Goal: Task Accomplishment & Management: Manage account settings

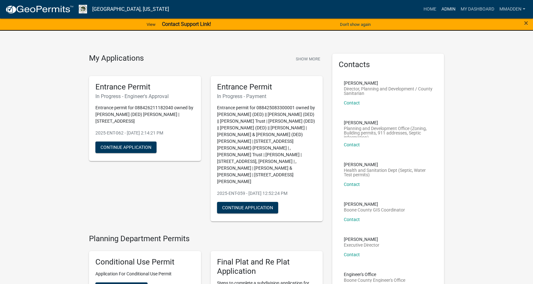
click at [449, 7] on link "Admin" at bounding box center [448, 9] width 19 height 12
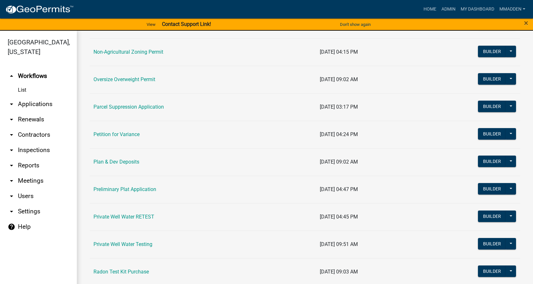
scroll to position [608, 0]
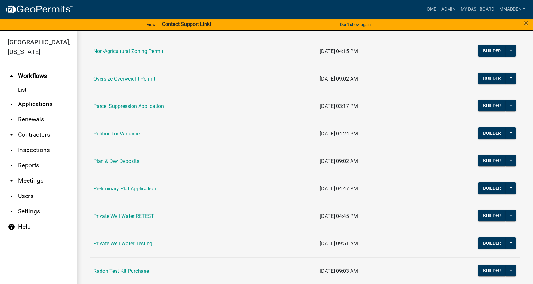
click at [13, 116] on icon "arrow_drop_down" at bounding box center [12, 120] width 8 height 8
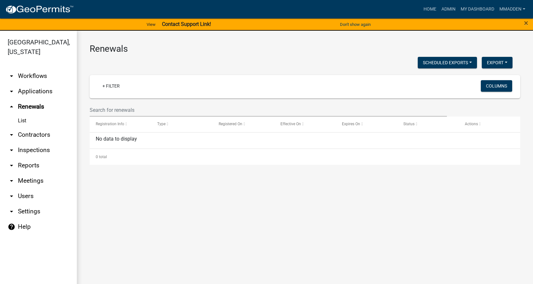
click at [10, 88] on icon "arrow_drop_down" at bounding box center [12, 92] width 8 height 8
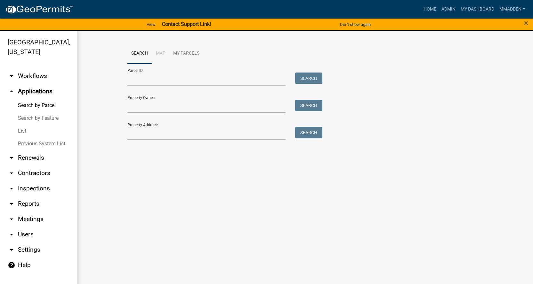
click at [22, 125] on link "List" at bounding box center [38, 131] width 77 height 13
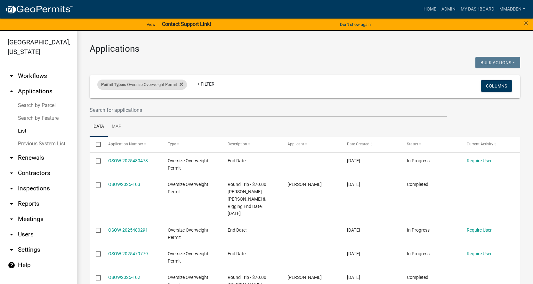
click at [147, 80] on div "Permit Type is Oversize Overweight Permit" at bounding box center [142, 85] width 90 height 10
select select "0766ddd3-b333-4296-9b62-9db51a203d85"
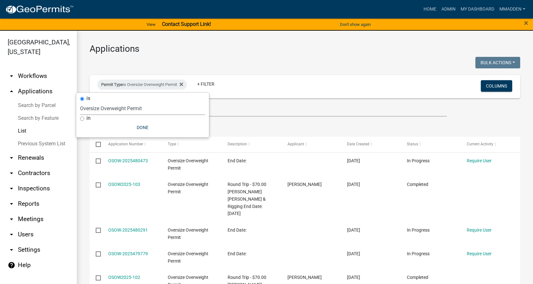
click at [124, 107] on select "Select an option 911 Address and Sign Request 911 Address City Admin Request On…" at bounding box center [142, 108] width 125 height 13
click at [253, 120] on ul "Data Map" at bounding box center [305, 127] width 430 height 20
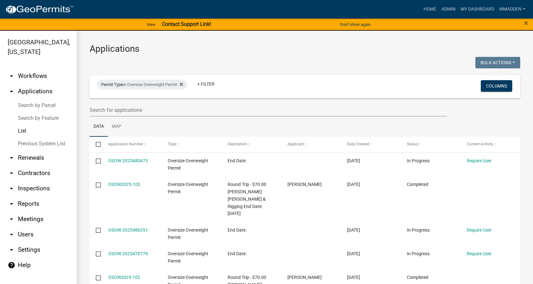
click at [23, 125] on link "List" at bounding box center [38, 131] width 77 height 13
click at [171, 85] on div "Permit Type is Oversize Overweight Permit" at bounding box center [142, 85] width 90 height 10
select select "0766ddd3-b333-4296-9b62-9db51a203d85"
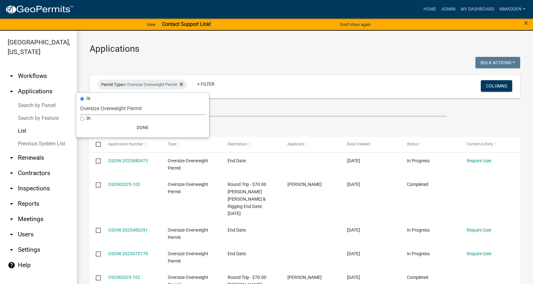
click at [132, 106] on select "Select an option 911 Address and Sign Request 911 Address City Admin Request On…" at bounding box center [142, 108] width 125 height 13
click at [231, 43] on div "Applications Bulk Actions Void Expire Lock Withdraw Permit Type is Oversize Ove…" at bounding box center [305, 287] width 456 height 513
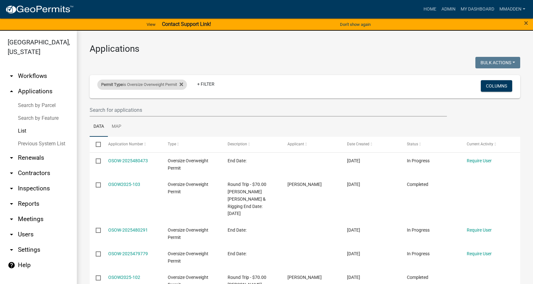
click at [116, 86] on span "Permit Type" at bounding box center [112, 84] width 22 height 5
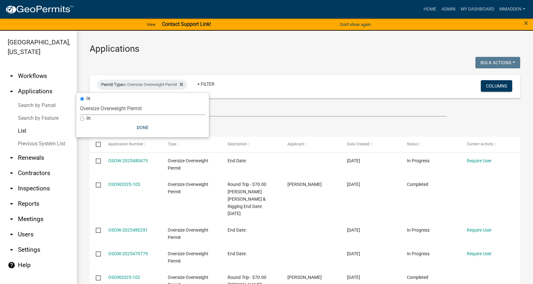
click at [122, 107] on select "Select an option 911 Address and Sign Request 911 Address City Admin Request On…" at bounding box center [142, 108] width 125 height 13
click at [111, 107] on select "Select an option 911 Address and Sign Request 911 Address City Admin Request On…" at bounding box center [142, 108] width 125 height 13
click at [80, 102] on select "Select an option 911 Address and Sign Request 911 Address City Admin Request On…" at bounding box center [142, 108] width 125 height 13
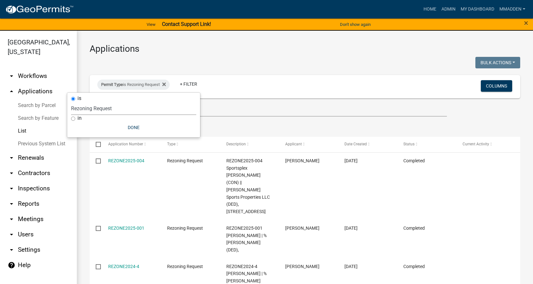
click at [112, 108] on select "Select an option 911 Address and Sign Request 911 Address City Admin Request On…" at bounding box center [133, 108] width 125 height 13
select select "12cf627b-baa5-48cb-b5e4-e97253b86b72"
click at [83, 102] on select "Select an option 911 Address and Sign Request 911 Address City Admin Request On…" at bounding box center [133, 108] width 125 height 13
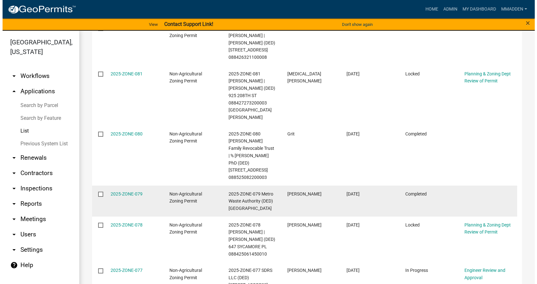
scroll to position [256, 0]
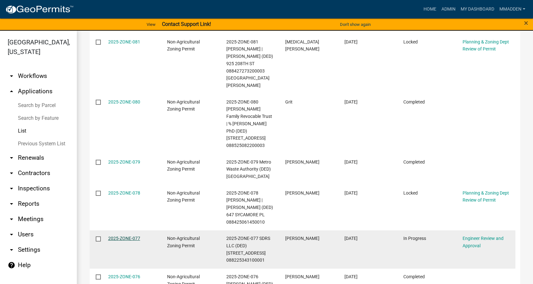
click at [118, 236] on link "2025-ZONE-077" at bounding box center [124, 238] width 32 height 5
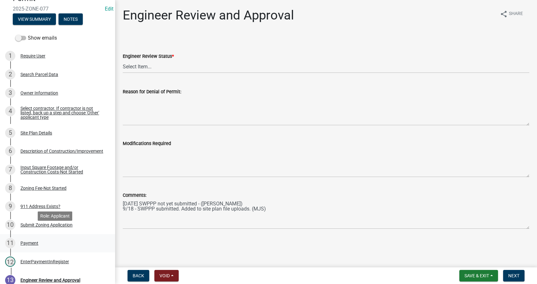
scroll to position [96, 0]
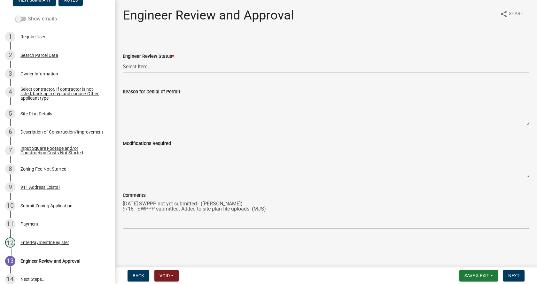
click at [21, 19] on span at bounding box center [20, 19] width 11 height 4
click at [28, 15] on input "Show emails" at bounding box center [28, 15] width 0 height 0
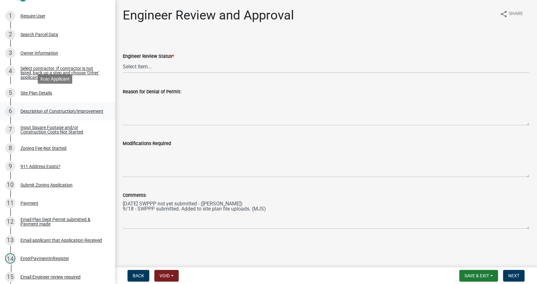
scroll to position [160, 0]
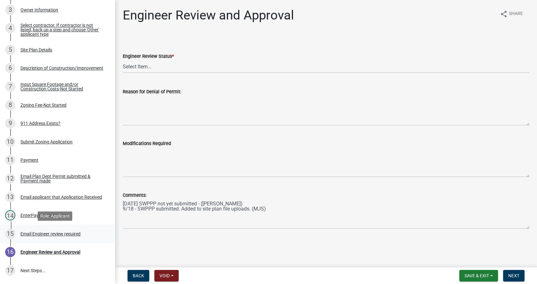
click at [59, 232] on div "Email Engineer review required" at bounding box center [50, 234] width 60 height 4
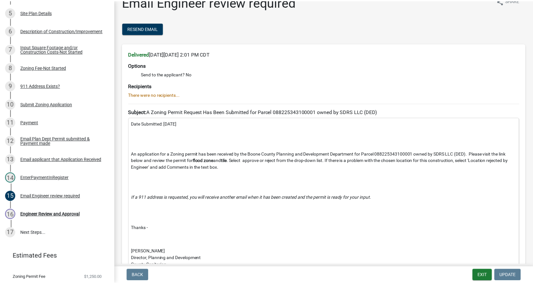
scroll to position [0, 0]
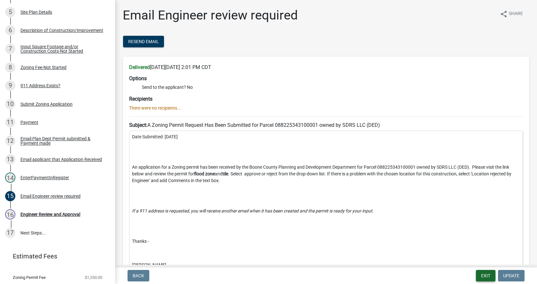
click at [492, 276] on button "Exit" at bounding box center [486, 276] width 20 height 12
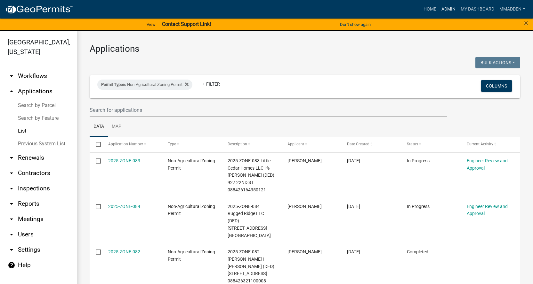
click at [448, 10] on link "Admin" at bounding box center [448, 9] width 19 height 12
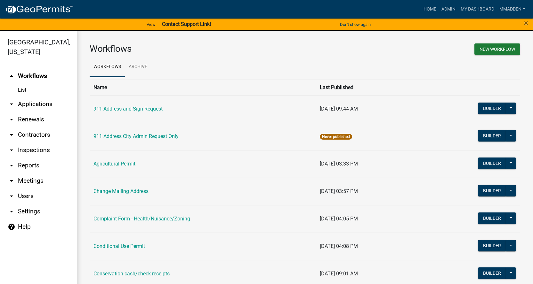
click at [8, 100] on icon "arrow_drop_down" at bounding box center [12, 104] width 8 height 8
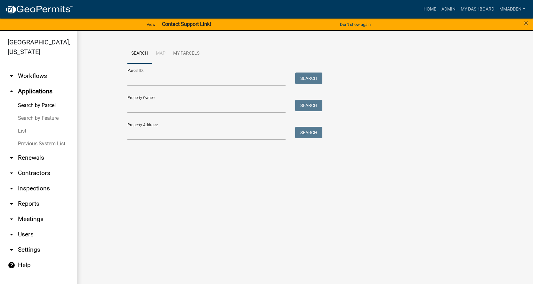
click at [25, 125] on link "List" at bounding box center [38, 131] width 77 height 13
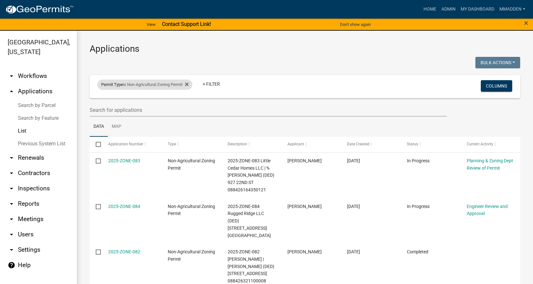
click at [164, 86] on div "Permit Type is Non-Agricultural Zoning Permit" at bounding box center [144, 85] width 95 height 10
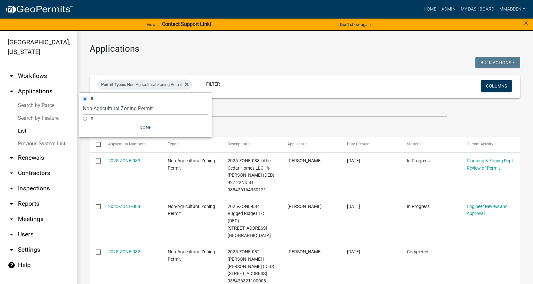
click at [135, 111] on select "Select an option 911 Address and Sign Request 911 Address City Admin Request On…" at bounding box center [145, 108] width 125 height 13
select select "49f45161-7aa4-45c5-ae01-4ec9a449aa58"
click at [83, 102] on select "Select an option 911 Address and Sign Request 911 Address City Admin Request On…" at bounding box center [145, 108] width 125 height 13
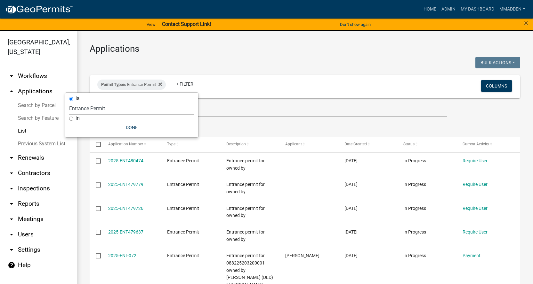
click at [228, 129] on ul "Data Map" at bounding box center [305, 127] width 430 height 20
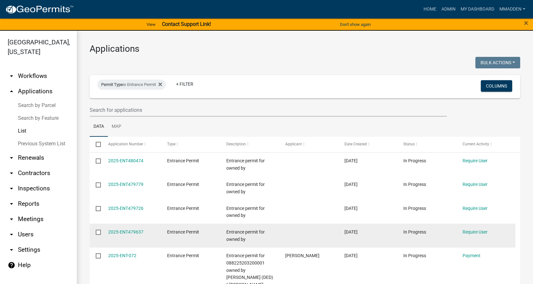
click at [99, 232] on input "checkbox" at bounding box center [98, 232] width 4 height 4
click at [97, 231] on input "checkbox" at bounding box center [98, 232] width 4 height 4
checkbox input "false"
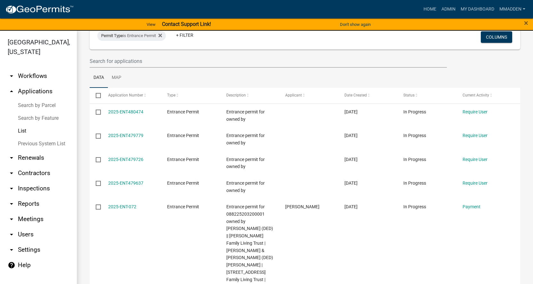
scroll to position [32, 0]
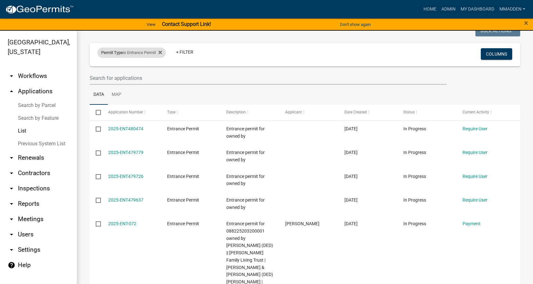
click at [140, 51] on div "Permit Type is Entrance Permit" at bounding box center [131, 53] width 68 height 10
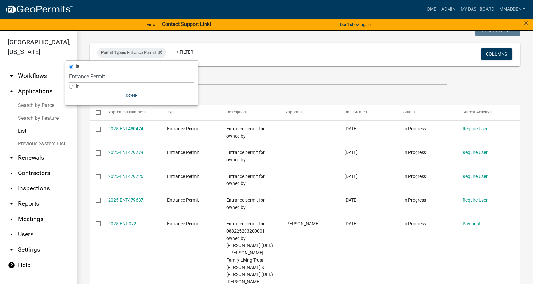
click at [115, 75] on select "Select an option 911 Address and Sign Request 911 Address City Admin Request On…" at bounding box center [131, 76] width 125 height 13
select select "0766ddd3-b333-4296-9b62-9db51a203d85"
click at [80, 70] on select "Select an option 911 Address and Sign Request 911 Address City Admin Request On…" at bounding box center [131, 76] width 125 height 13
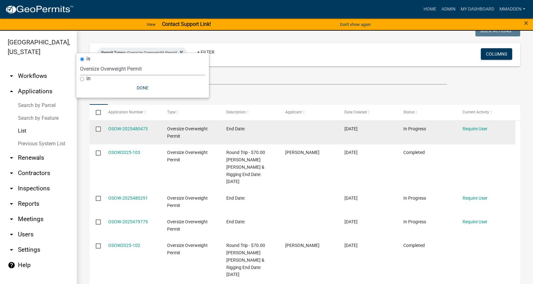
scroll to position [64, 0]
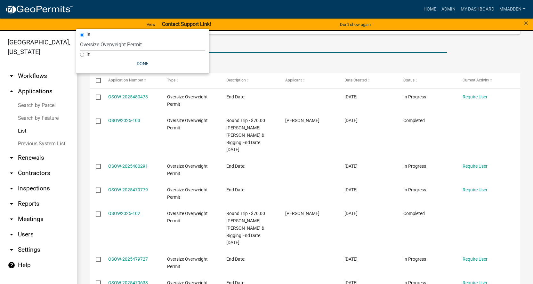
click at [294, 52] on input "text" at bounding box center [268, 46] width 357 height 13
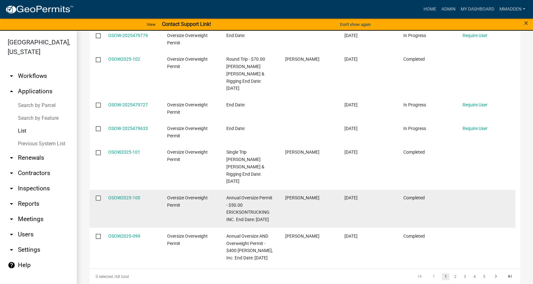
scroll to position [230, 0]
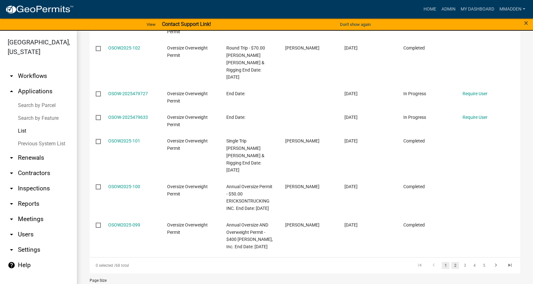
click at [451, 262] on link "2" at bounding box center [455, 265] width 8 height 7
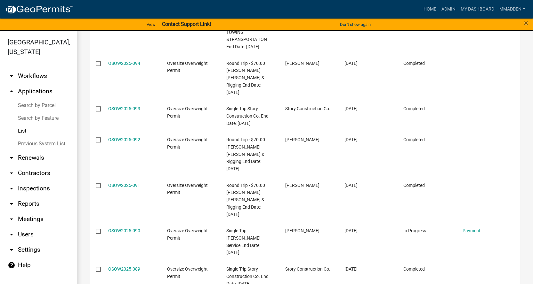
scroll to position [273, 0]
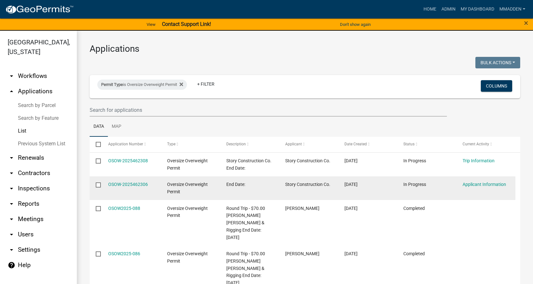
click at [99, 184] on input "checkbox" at bounding box center [98, 185] width 4 height 4
checkbox input "true"
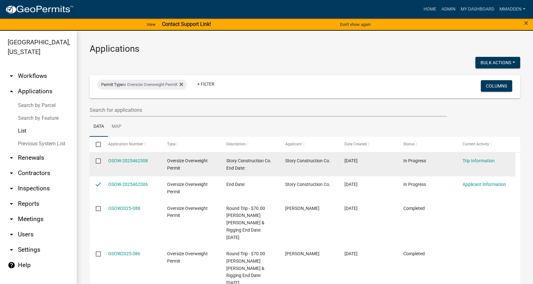
click at [98, 162] on input "checkbox" at bounding box center [98, 161] width 4 height 4
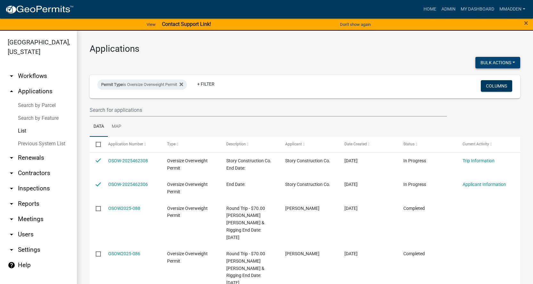
click at [489, 65] on button "Bulk Actions" at bounding box center [497, 63] width 45 height 12
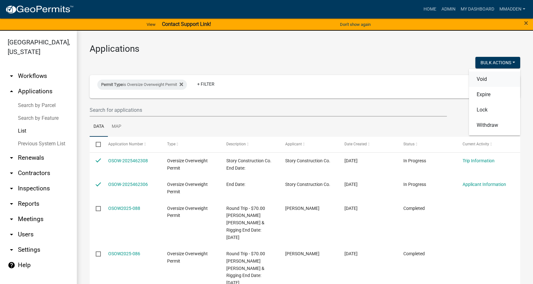
click at [483, 83] on button "Void" at bounding box center [494, 79] width 51 height 15
checkbox input "false"
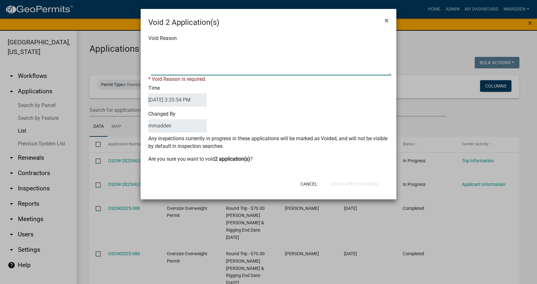
click at [171, 67] on textarea "Void Reason" at bounding box center [271, 60] width 241 height 32
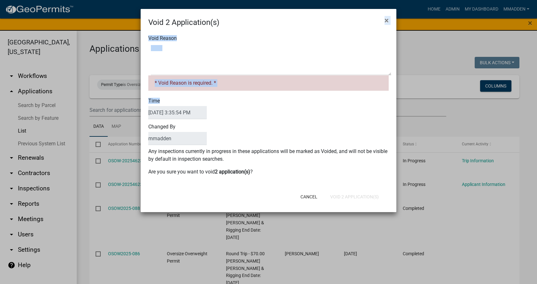
drag, startPoint x: 232, startPoint y: 12, endPoint x: 261, endPoint y: 78, distance: 72.3
click at [270, 94] on form "Void 2 Application(s) × Void Reason * Void Reason is required. * Time [DATE] 3:…" at bounding box center [269, 108] width 256 height 198
click at [242, 15] on div "Void 2 Application(s) ×" at bounding box center [269, 18] width 256 height 19
drag, startPoint x: 237, startPoint y: 14, endPoint x: 193, endPoint y: 3, distance: 46.2
click at [190, 3] on ngb-modal-window "Void 2 Application(s) × Void Reason * Void Reason is required. * Time [DATE] 3:…" at bounding box center [268, 142] width 537 height 284
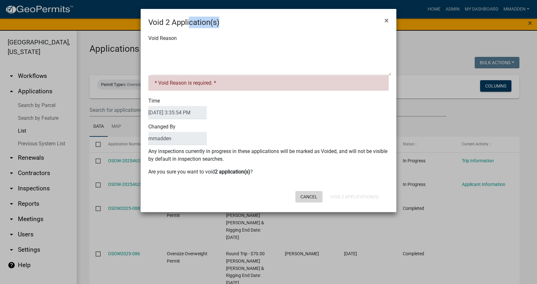
click at [313, 199] on button "Cancel" at bounding box center [309, 197] width 27 height 12
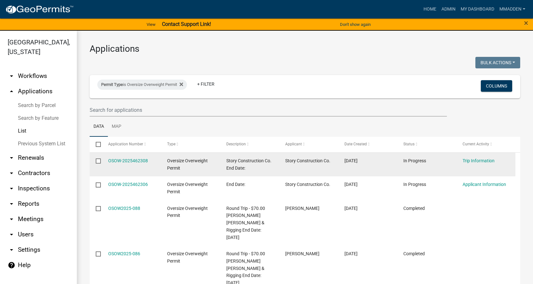
click at [97, 163] on input "checkbox" at bounding box center [98, 161] width 4 height 4
checkbox input "true"
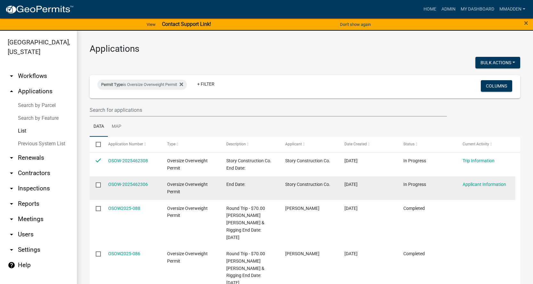
click at [98, 185] on input "checkbox" at bounding box center [98, 185] width 4 height 4
checkbox input "true"
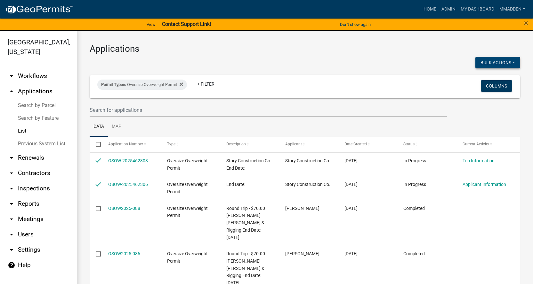
click at [491, 62] on button "Bulk Actions" at bounding box center [497, 63] width 45 height 12
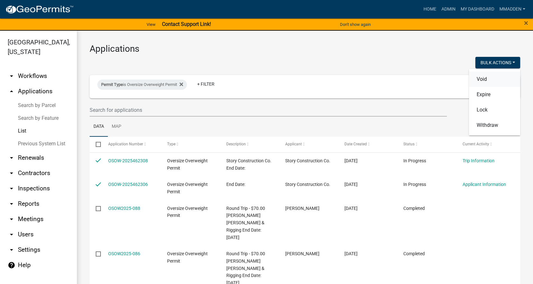
click at [496, 78] on button "Void" at bounding box center [494, 79] width 51 height 15
checkbox input "false"
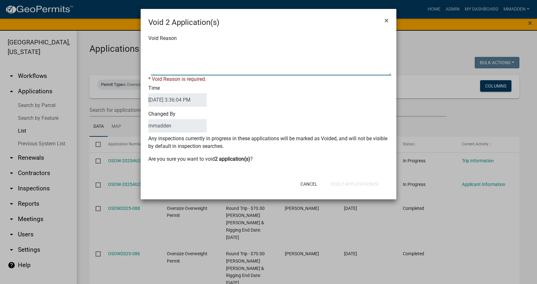
click at [194, 67] on textarea "Void Reason" at bounding box center [271, 60] width 241 height 32
type textarea "no progress made"
click at [365, 185] on form "Void 2 Application(s) × Void Reason * Void Reason is required. Time [DATE] 3:36…" at bounding box center [269, 101] width 256 height 185
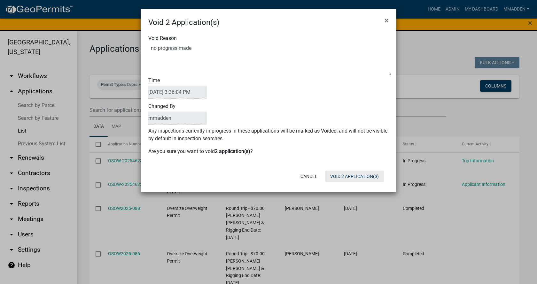
click at [354, 179] on button "Void 2 Application(s)" at bounding box center [354, 177] width 59 height 12
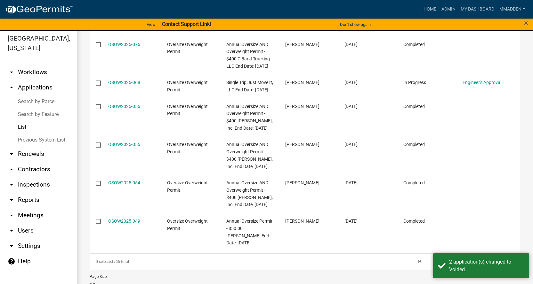
scroll to position [8, 0]
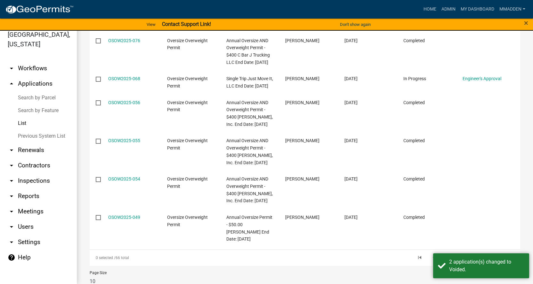
click at [441, 255] on link "1" at bounding box center [445, 258] width 8 height 7
